Goal: Task Accomplishment & Management: Complete application form

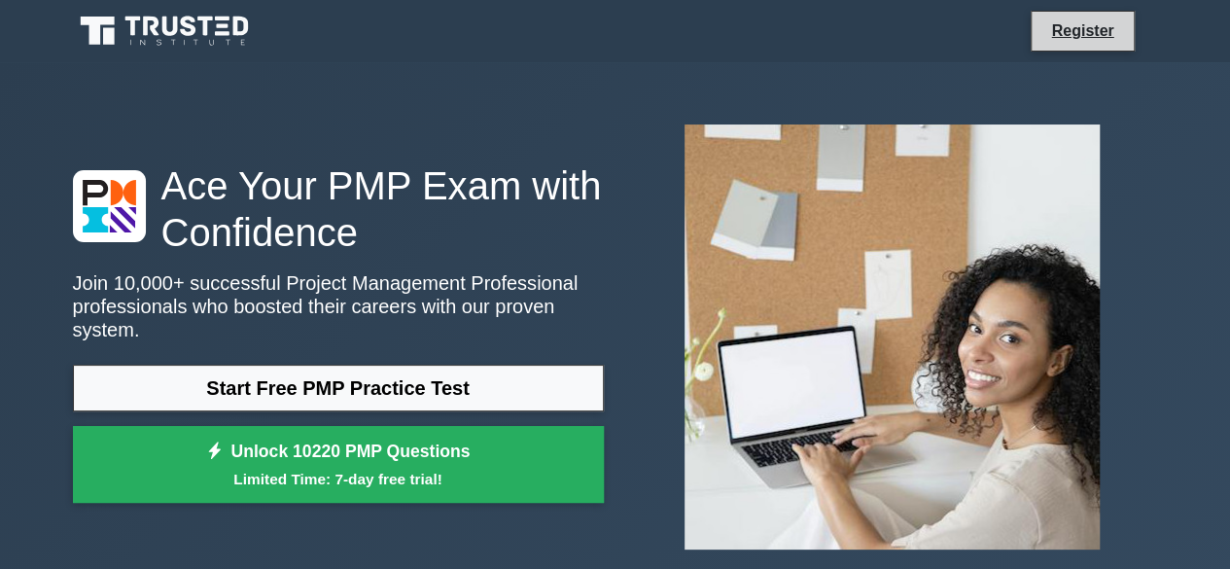
click at [1109, 14] on li "Register" at bounding box center [1081, 31] width 103 height 41
click at [1110, 30] on link "Register" at bounding box center [1082, 30] width 86 height 24
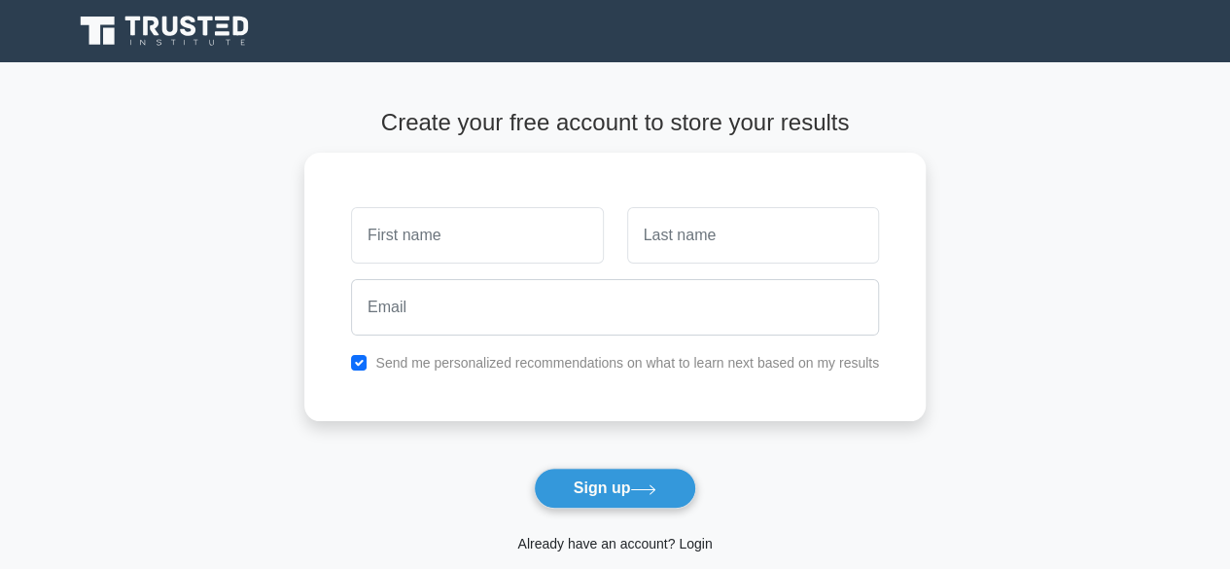
click at [630, 536] on link "Already have an account? Login" at bounding box center [614, 544] width 194 height 16
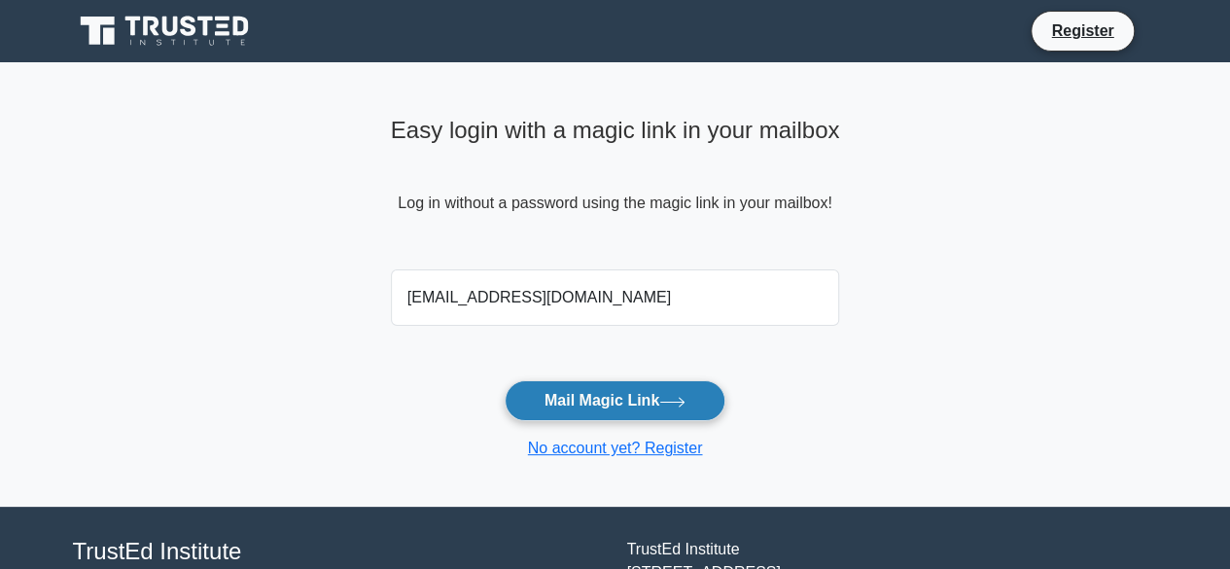
type input "antonycharles.kingsly@gmail.com"
click at [646, 397] on button "Mail Magic Link" at bounding box center [615, 400] width 221 height 41
